Goal: Information Seeking & Learning: Learn about a topic

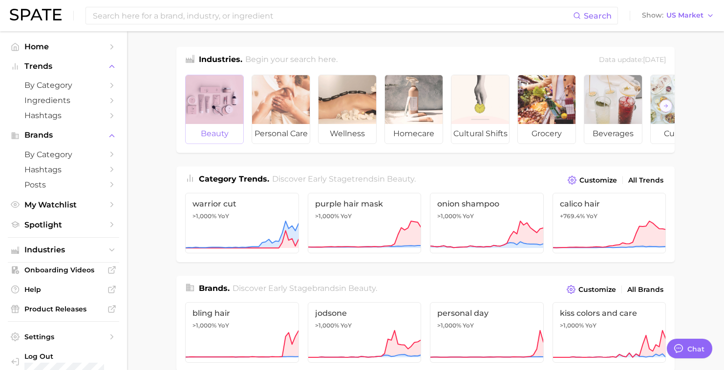
click at [206, 106] on div at bounding box center [215, 99] width 58 height 49
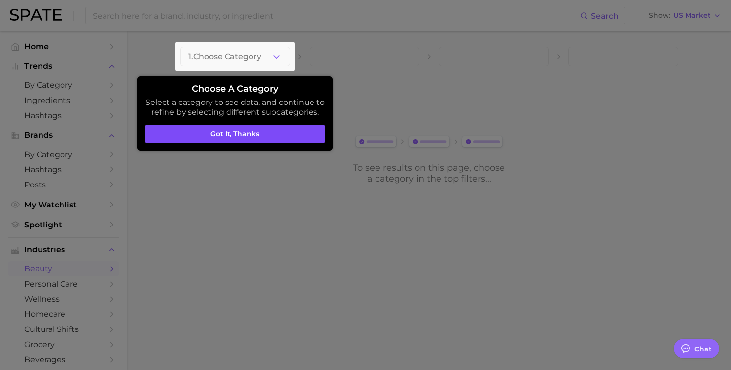
click at [243, 136] on button "Got it, thanks" at bounding box center [235, 134] width 180 height 19
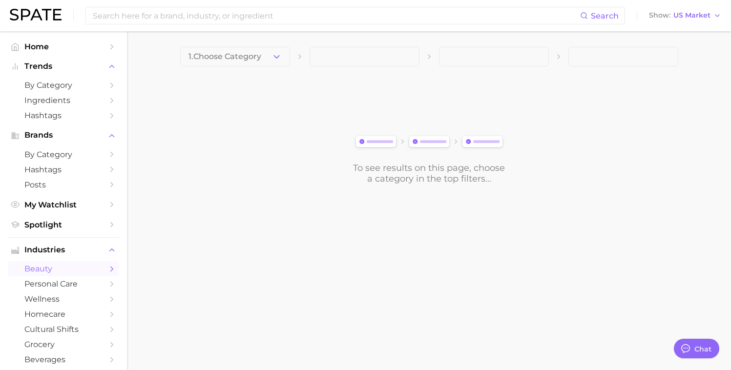
click at [342, 54] on span at bounding box center [365, 57] width 110 height 20
click at [223, 59] on span "1. Choose Category" at bounding box center [225, 56] width 73 height 9
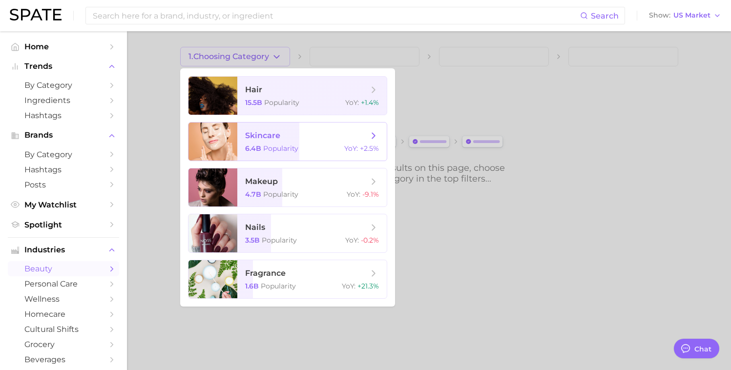
click at [282, 136] on span "skincare" at bounding box center [306, 135] width 123 height 11
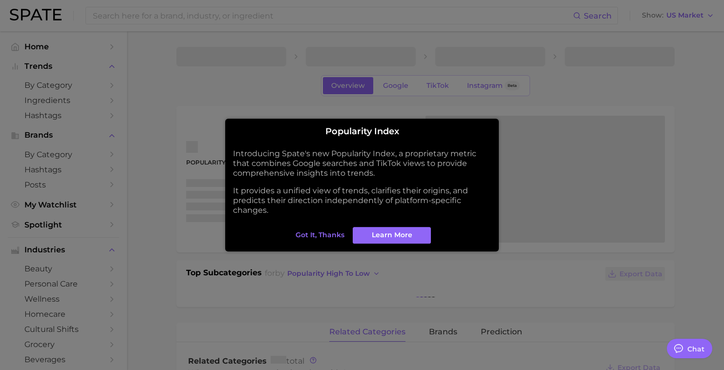
type textarea "x"
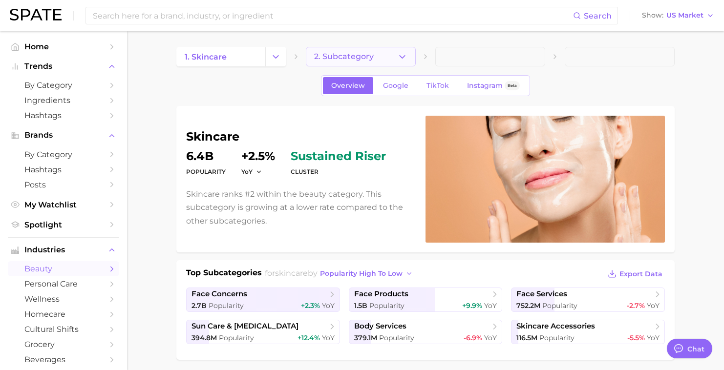
click at [324, 61] on span "2. Subcategory" at bounding box center [344, 56] width 60 height 9
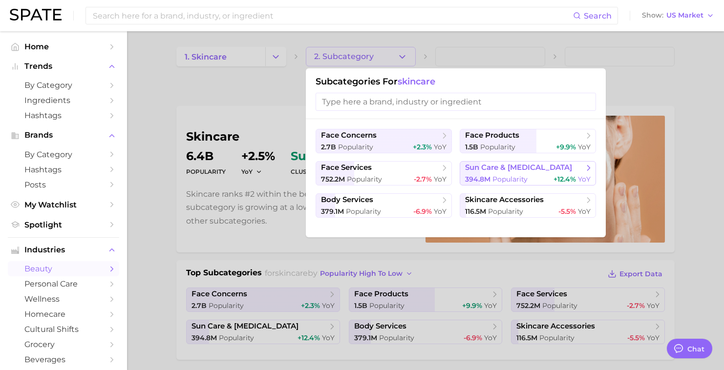
click at [515, 176] on span "Popularity" at bounding box center [509, 179] width 35 height 9
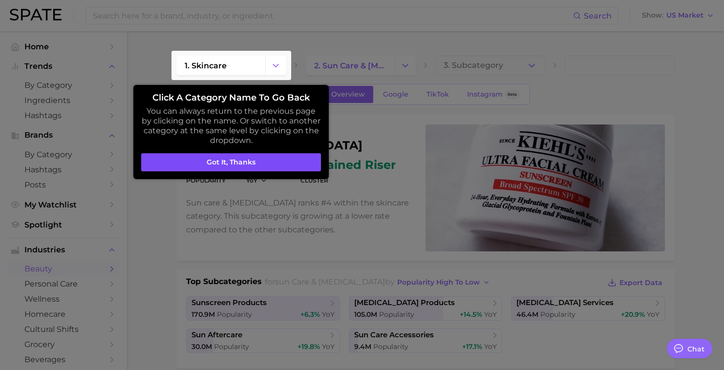
click at [254, 163] on button "Got it, thanks" at bounding box center [231, 162] width 180 height 19
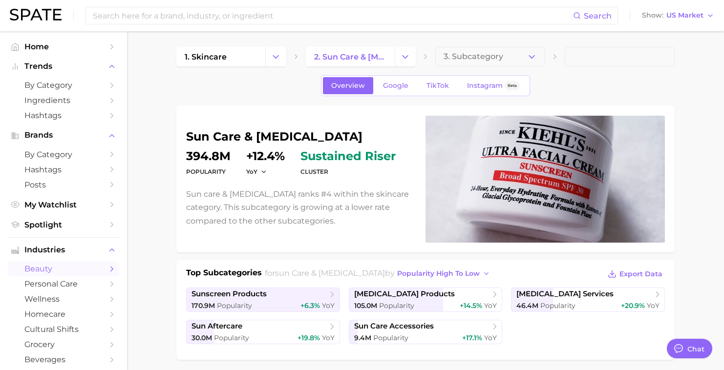
click at [260, 126] on div "sun care & [MEDICAL_DATA] Popularity 394.8m YoY +12.4% cluster sustained riser …" at bounding box center [425, 179] width 479 height 127
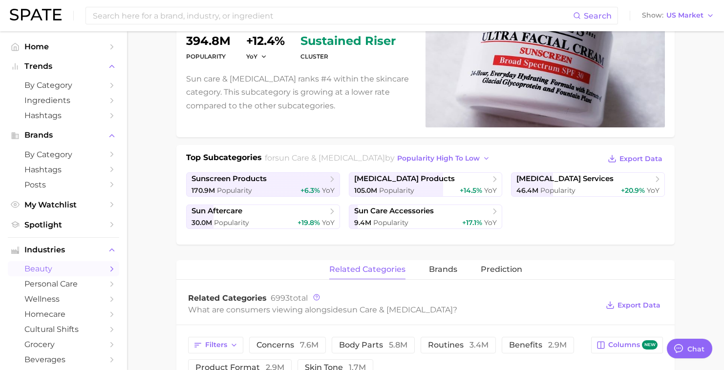
scroll to position [119, 0]
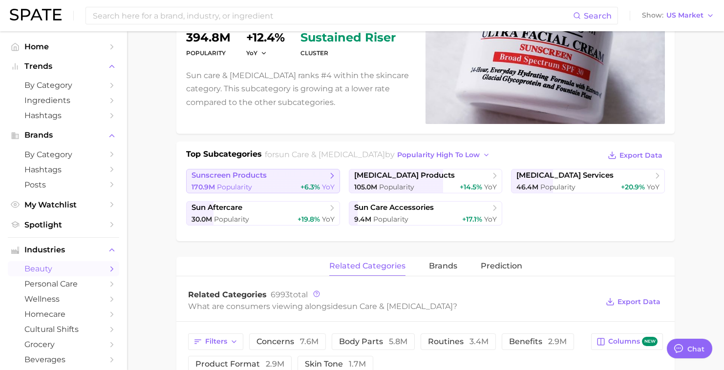
click at [262, 177] on span "sunscreen products" at bounding box center [228, 175] width 75 height 9
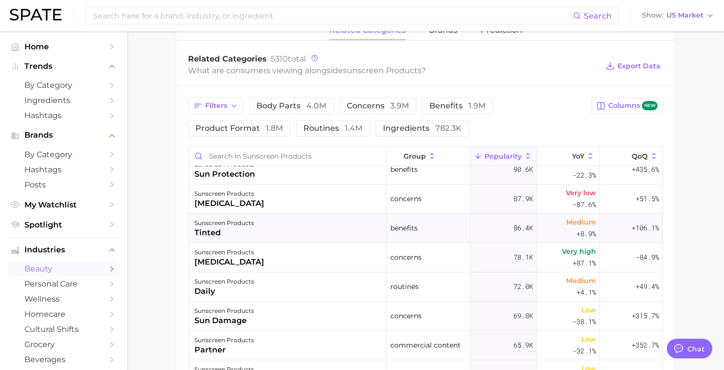
scroll to position [717, 0]
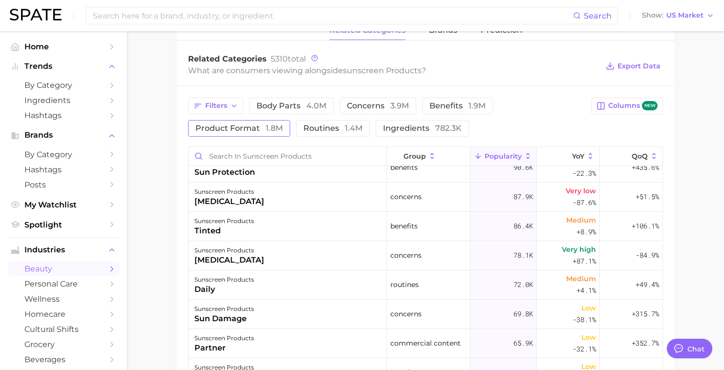
click at [243, 129] on span "product format 1.8m" at bounding box center [238, 129] width 87 height 8
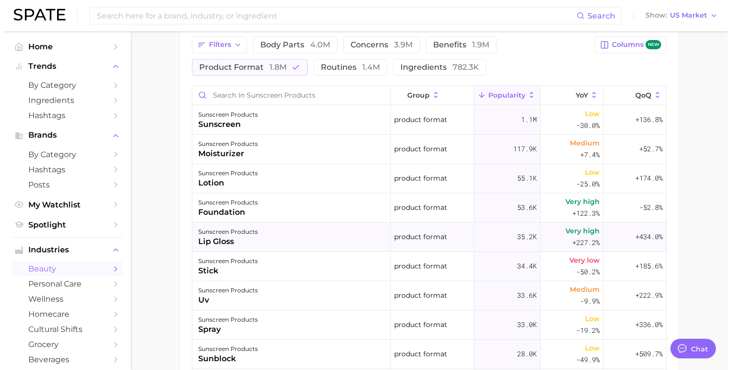
scroll to position [462, 0]
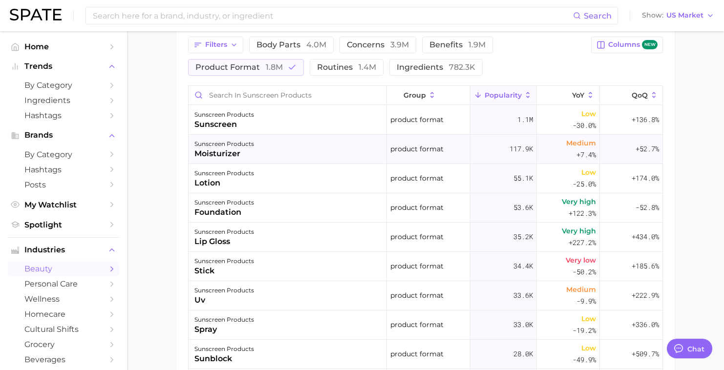
click at [268, 156] on div "sunscreen products moisturizer" at bounding box center [288, 149] width 198 height 29
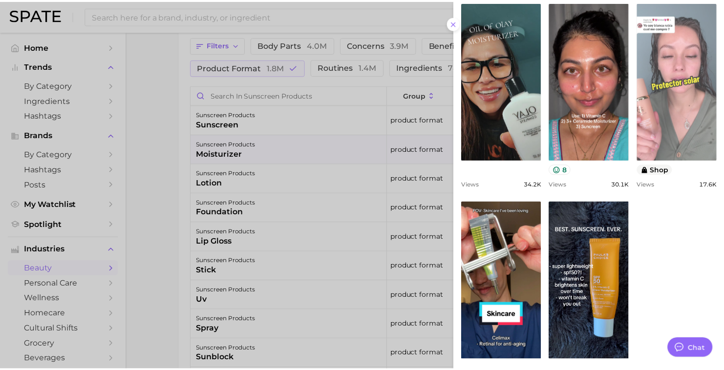
scroll to position [444, 0]
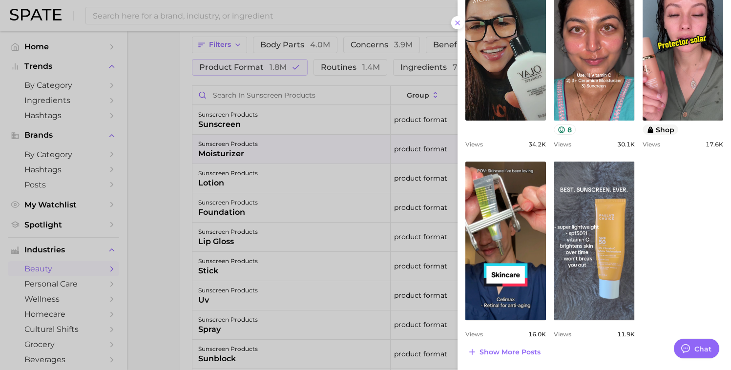
click at [616, 218] on link "view post on TikTok" at bounding box center [594, 241] width 81 height 159
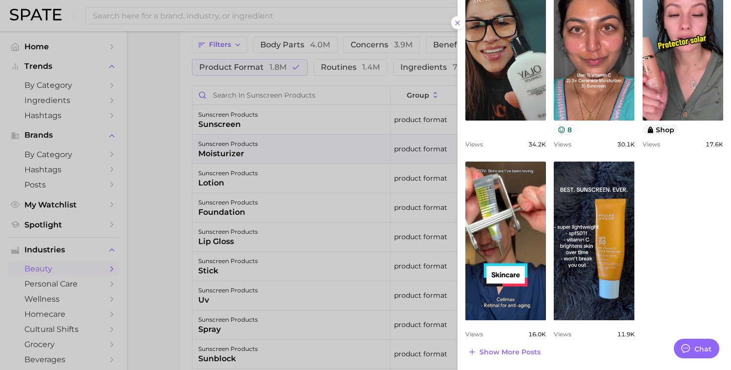
click at [168, 178] on div at bounding box center [365, 185] width 731 height 370
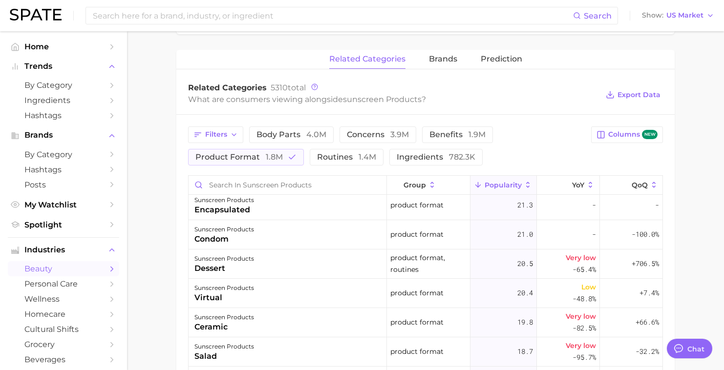
scroll to position [0, 0]
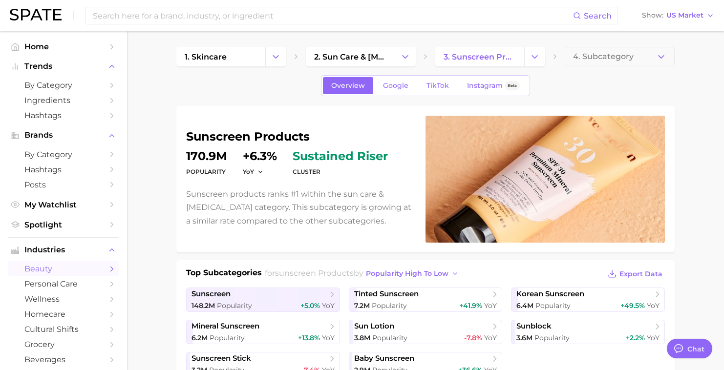
click at [559, 210] on div at bounding box center [544, 179] width 239 height 127
